Goal: Check status: Check status

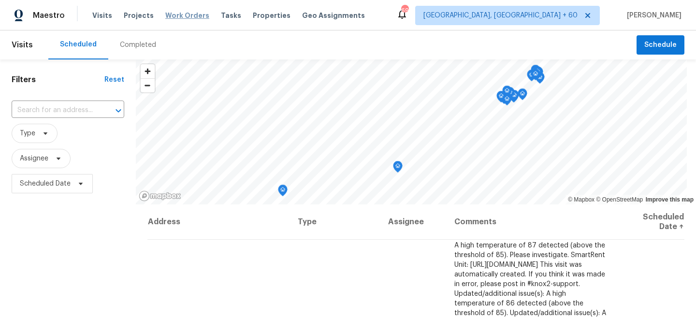
click at [180, 17] on span "Work Orders" at bounding box center [187, 16] width 44 height 10
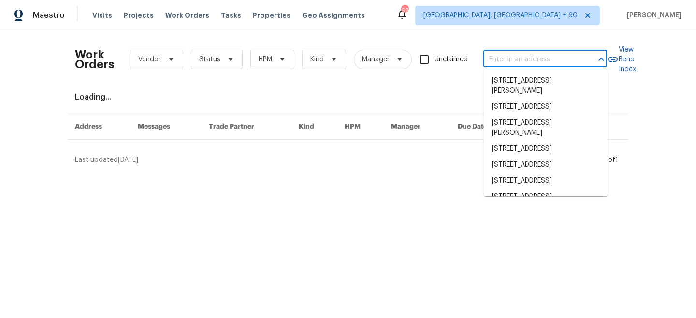
click at [514, 60] on input "text" at bounding box center [531, 59] width 97 height 15
paste input "[STREET_ADDRESS]"
type input "[STREET_ADDRESS]"
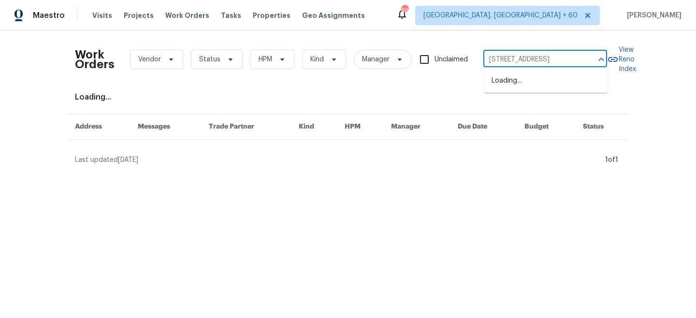
scroll to position [0, 30]
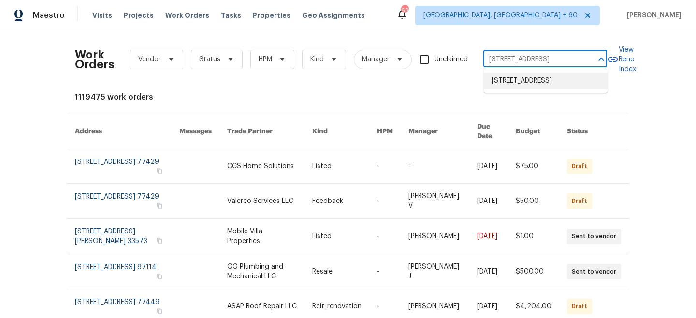
click at [527, 89] on li "[STREET_ADDRESS]" at bounding box center [546, 81] width 124 height 16
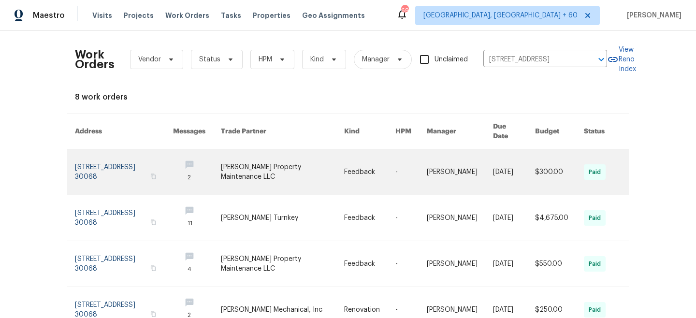
click at [373, 158] on link at bounding box center [369, 171] width 51 height 45
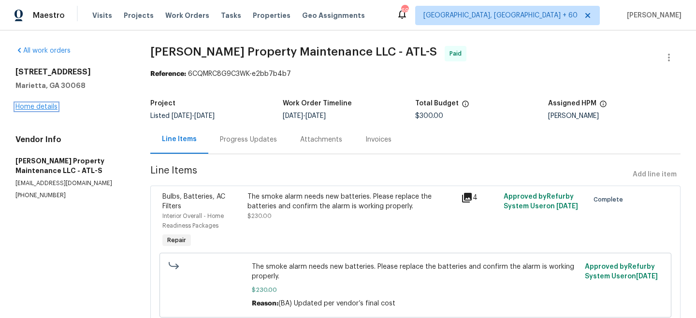
click at [36, 109] on link "Home details" at bounding box center [36, 106] width 42 height 7
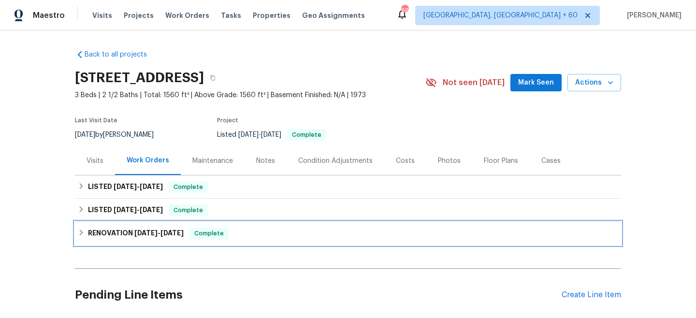
click at [145, 232] on span "[DATE]" at bounding box center [145, 232] width 23 height 7
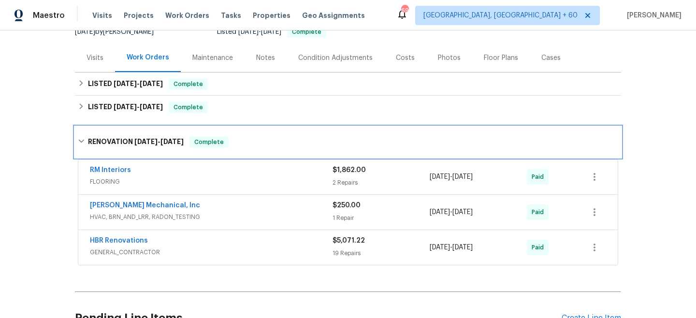
scroll to position [104, 0]
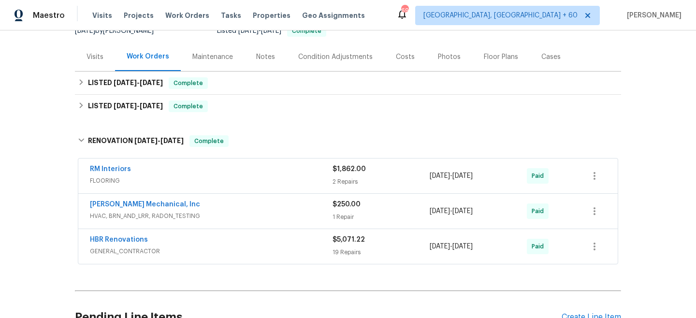
click at [315, 244] on div "HBR Renovations" at bounding box center [211, 241] width 243 height 12
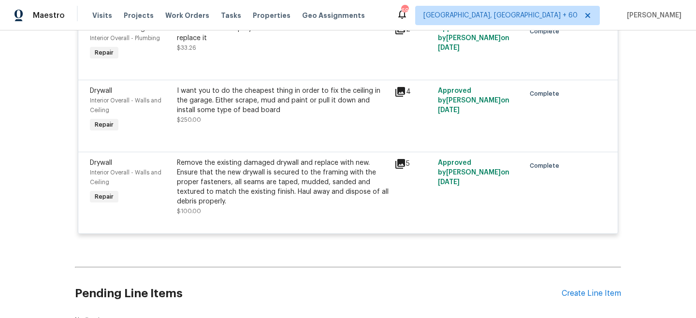
scroll to position [2034, 0]
